Goal: Browse casually

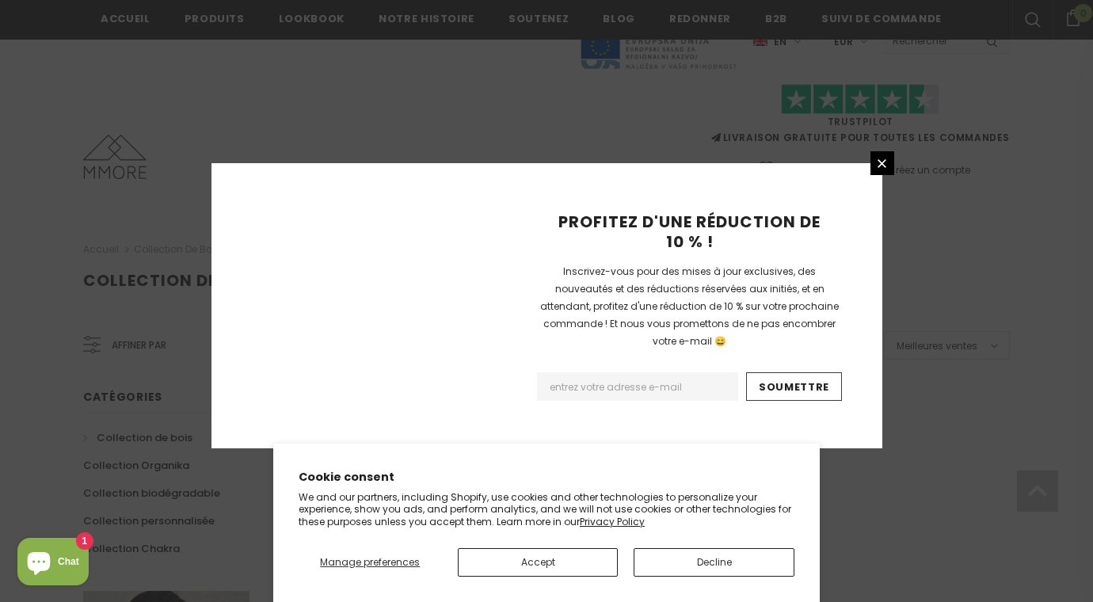
scroll to position [1059, 0]
